Goal: Task Accomplishment & Management: Manage account settings

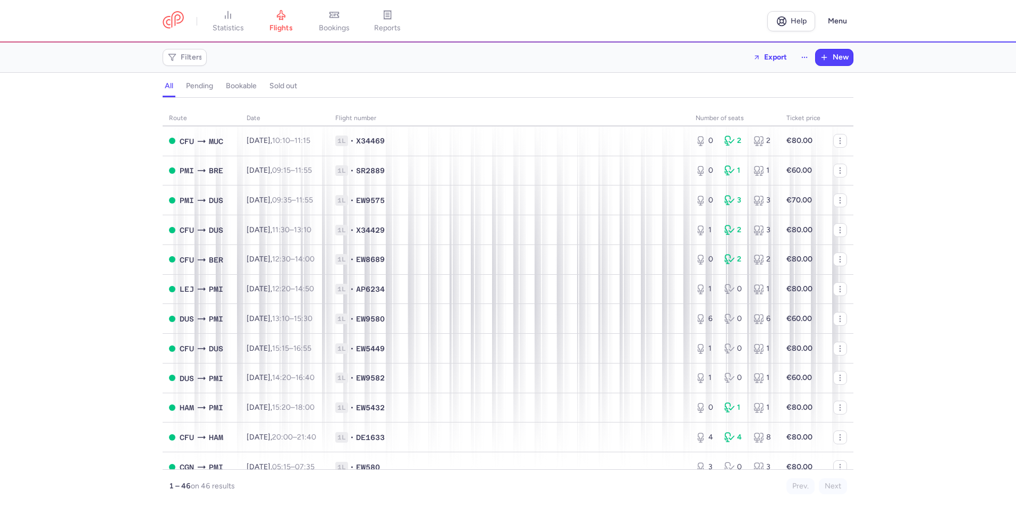
scroll to position [319, 0]
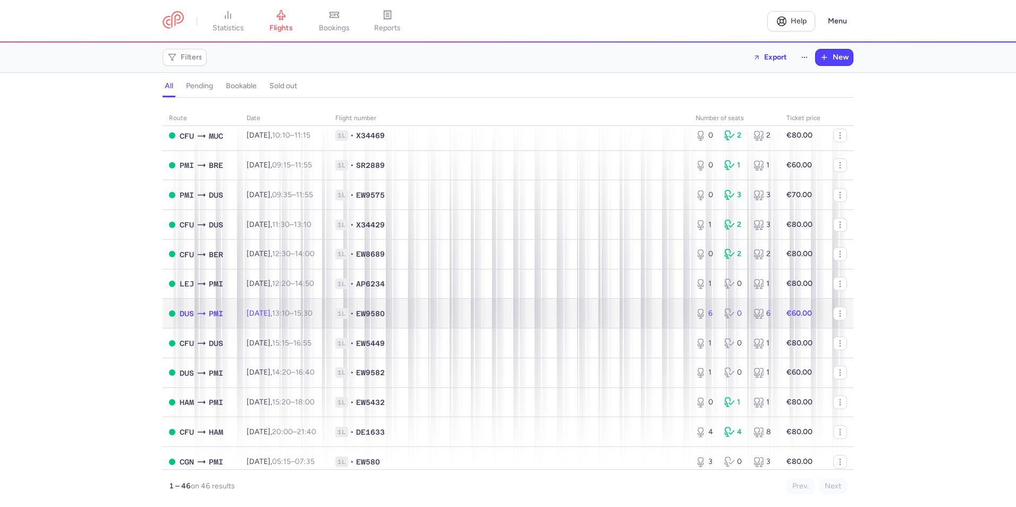
click at [277, 318] on td "[DATE] 13:10 – 15:30 +0" at bounding box center [284, 314] width 89 height 30
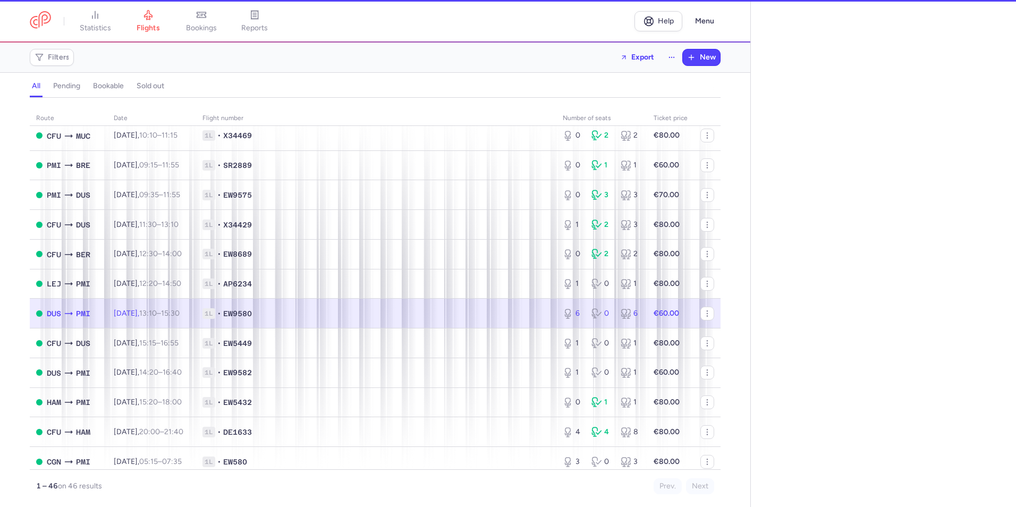
select select "days"
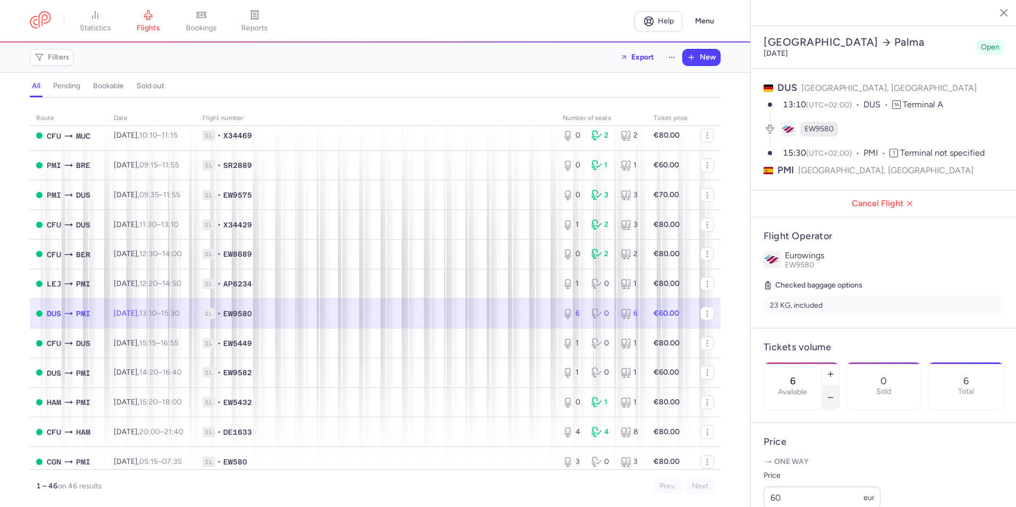
click at [835, 393] on icon "button" at bounding box center [830, 397] width 9 height 9
type input "2"
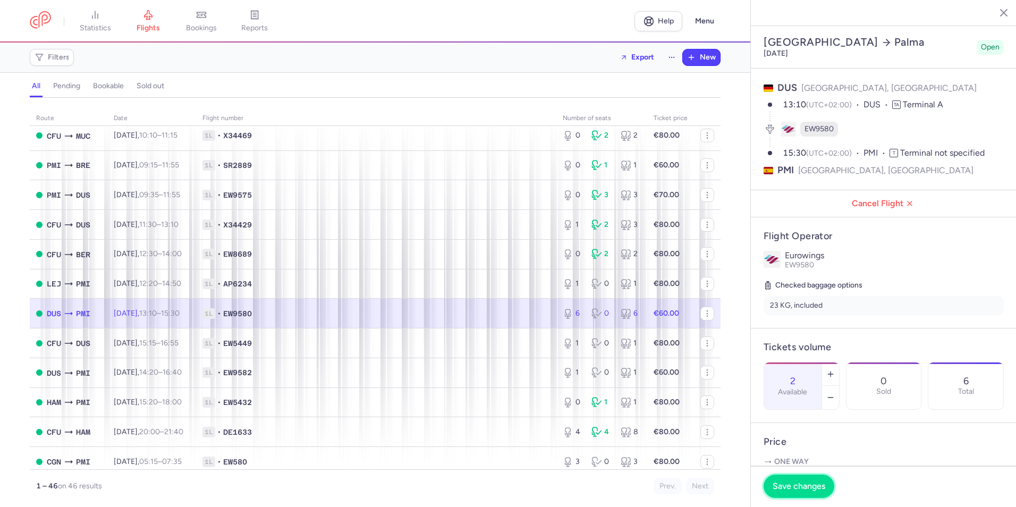
click at [788, 482] on span "Save changes" at bounding box center [799, 487] width 53 height 10
